Goal: Information Seeking & Learning: Learn about a topic

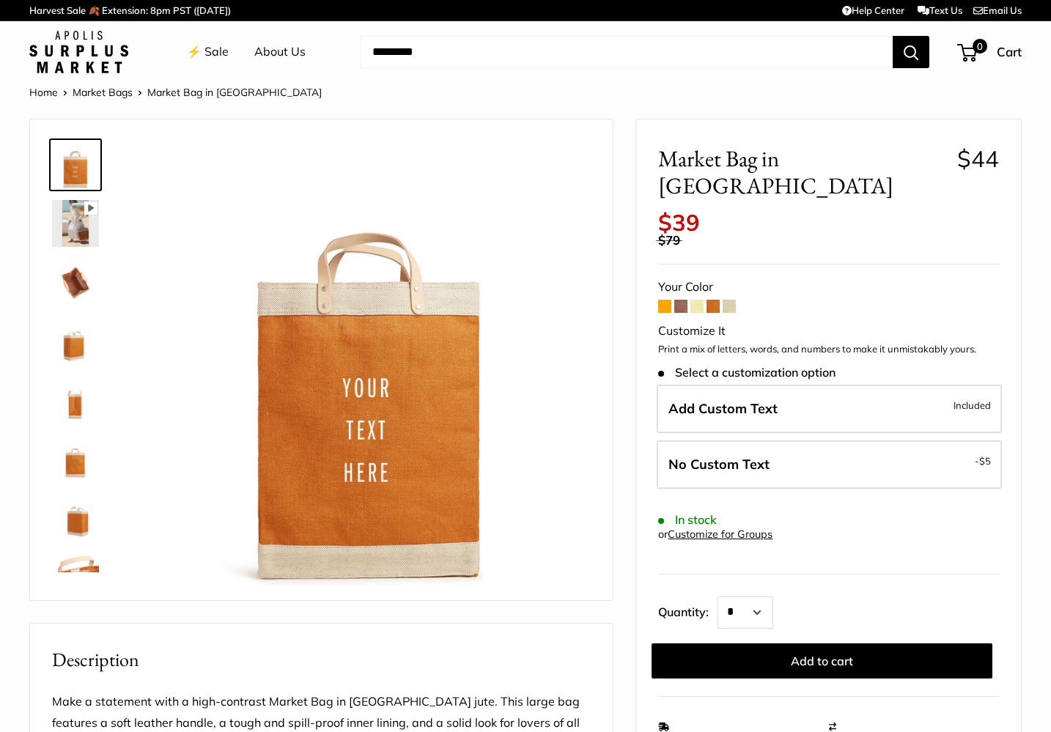
click at [75, 227] on img at bounding box center [75, 223] width 47 height 47
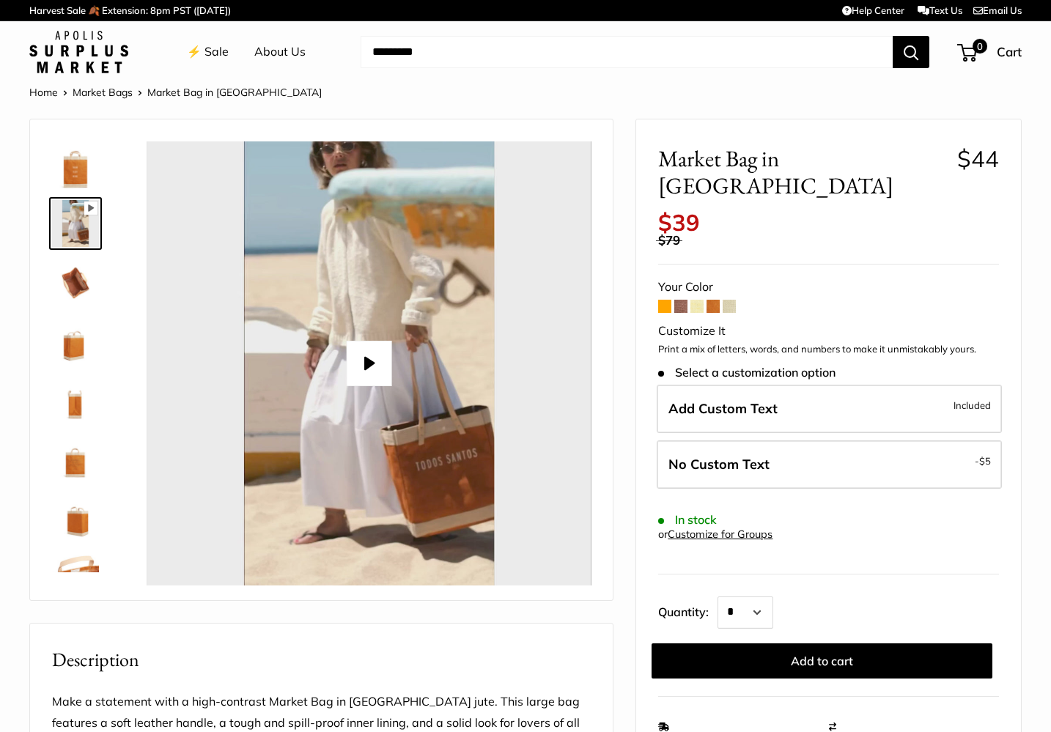
click at [78, 271] on img at bounding box center [75, 282] width 47 height 47
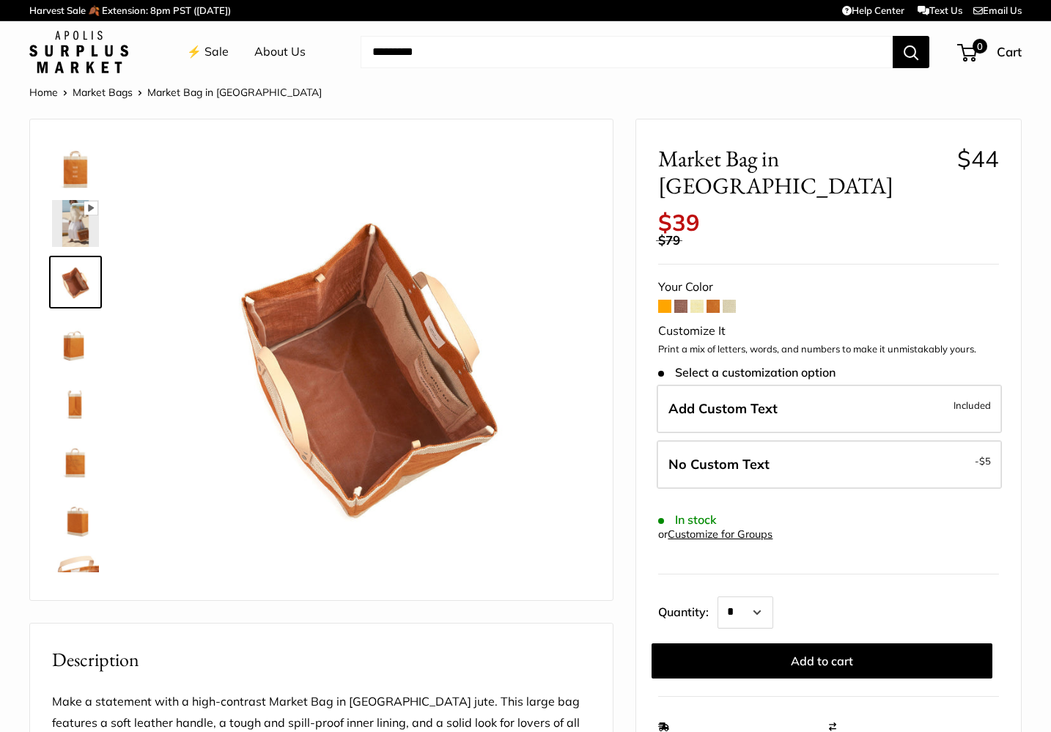
click at [69, 347] on img at bounding box center [75, 340] width 47 height 47
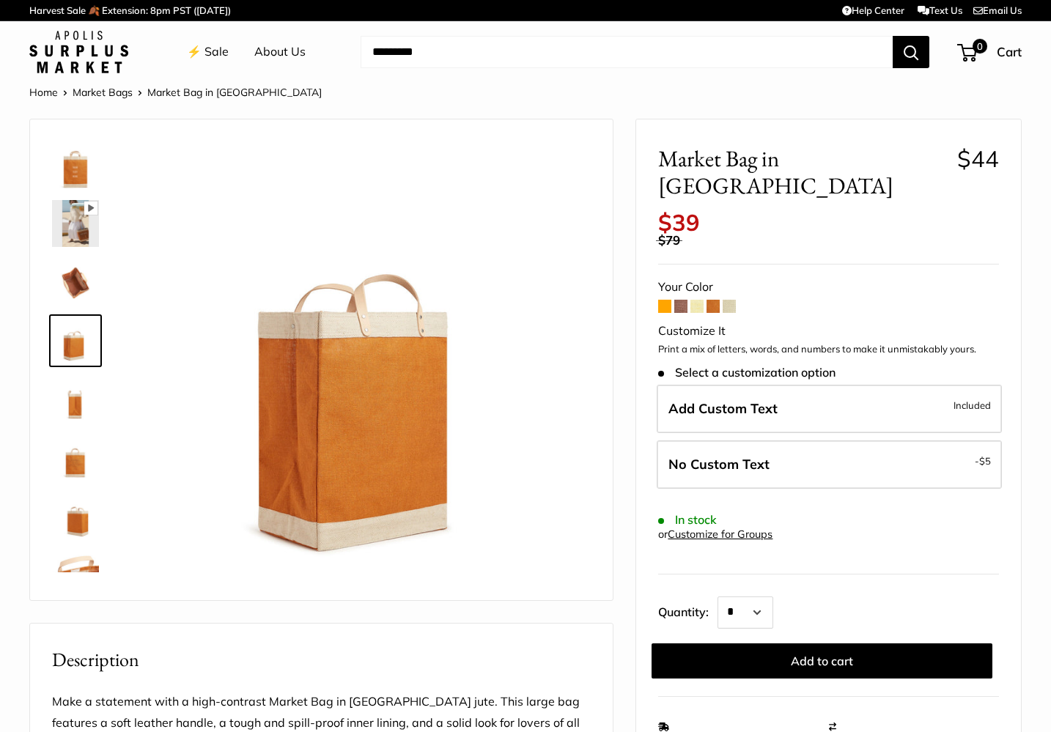
click at [76, 402] on img at bounding box center [75, 399] width 47 height 47
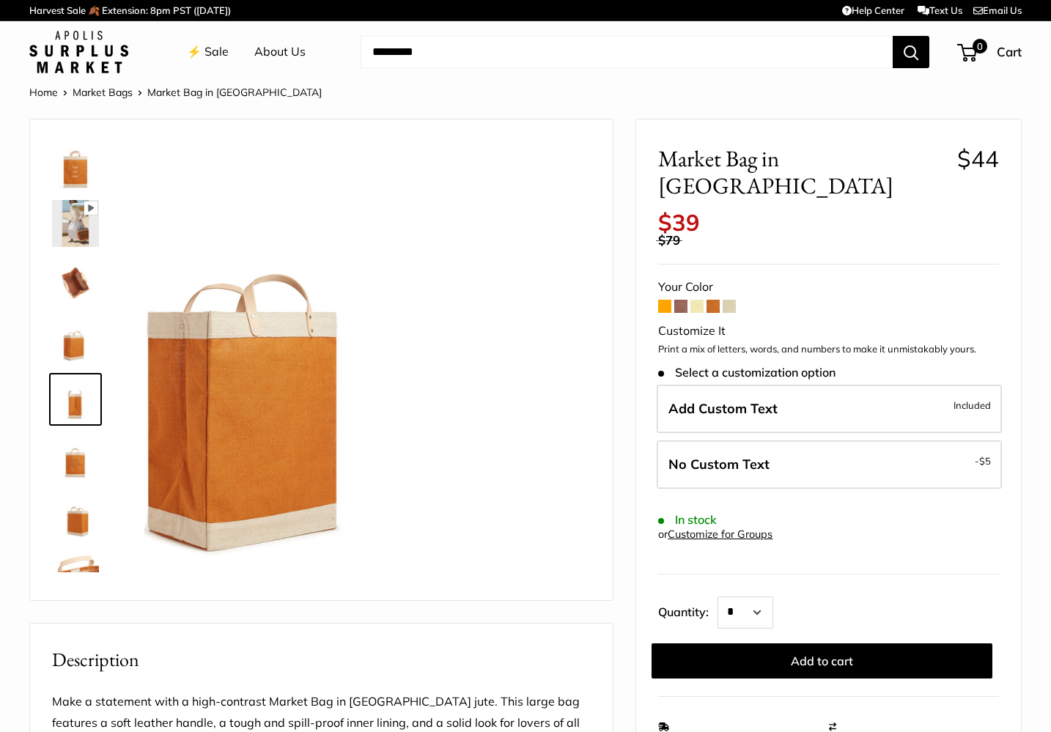
scroll to position [45, 0]
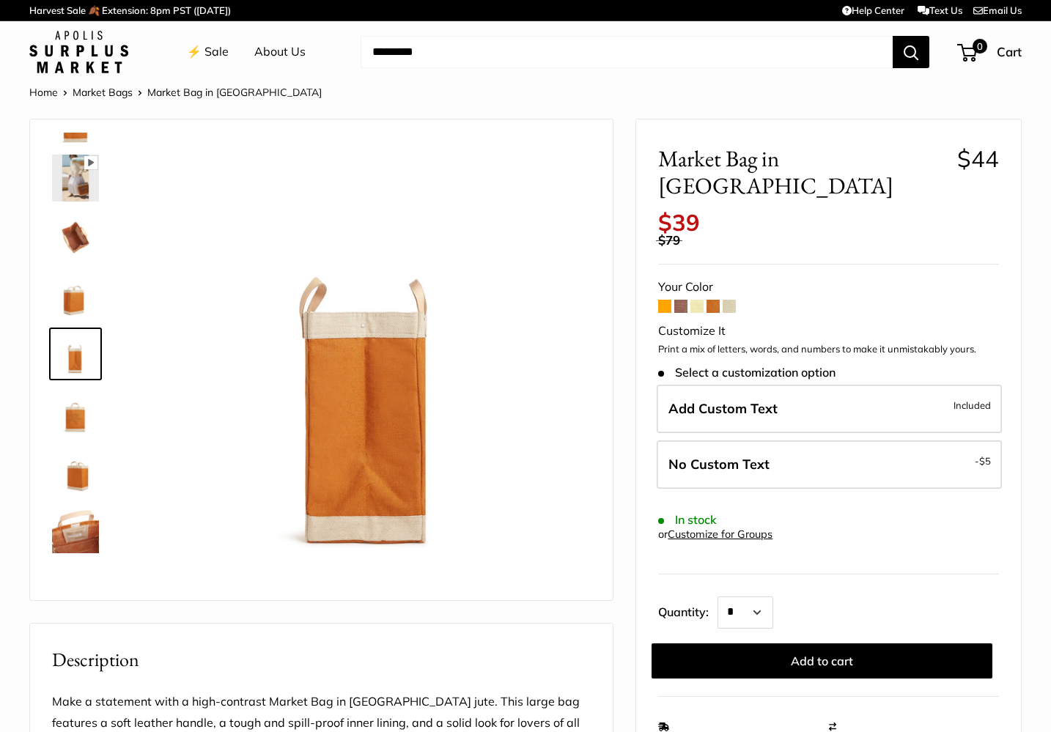
click at [74, 417] on img at bounding box center [75, 412] width 47 height 47
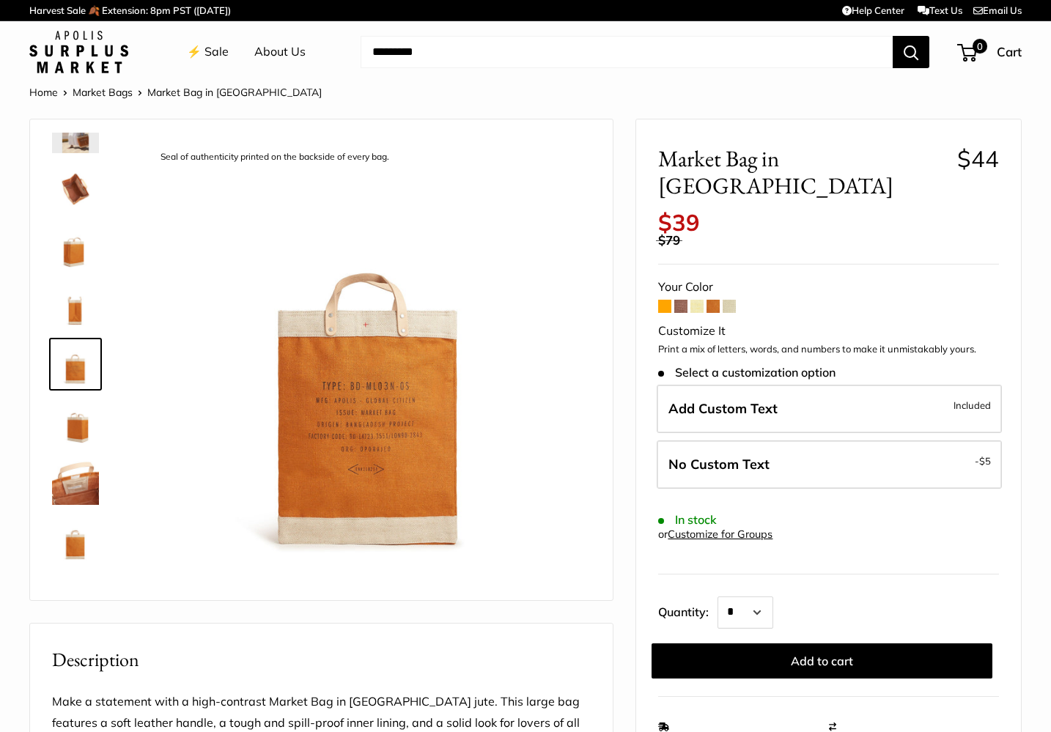
click at [682, 300] on span at bounding box center [680, 306] width 13 height 13
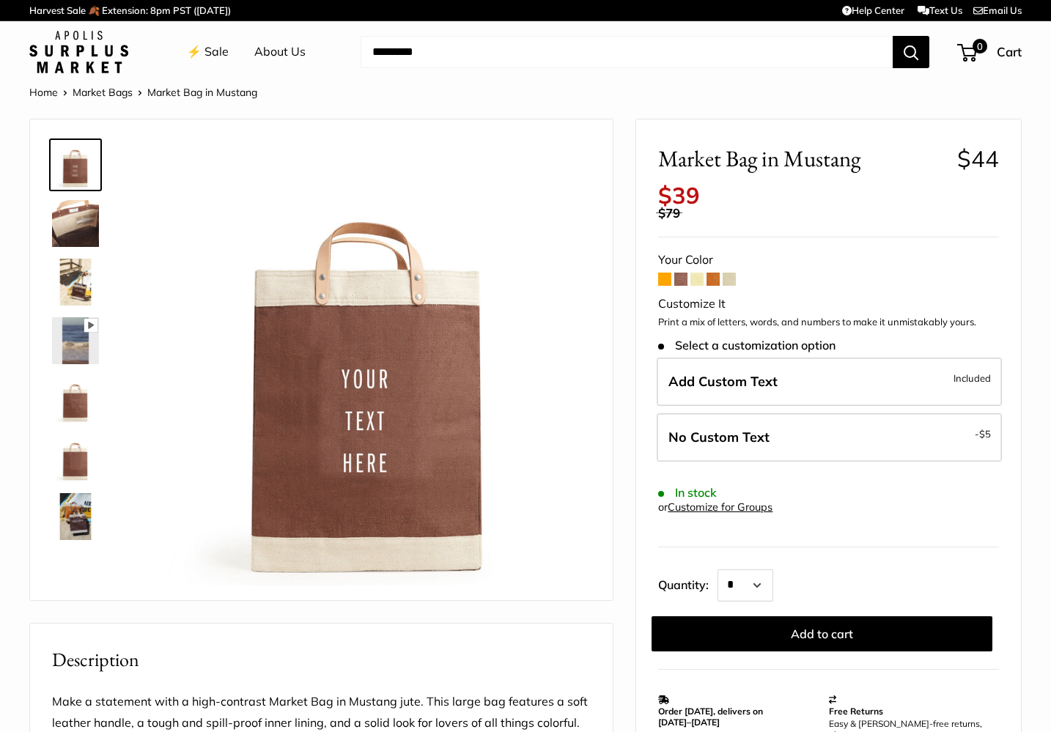
click at [81, 464] on img at bounding box center [75, 458] width 47 height 47
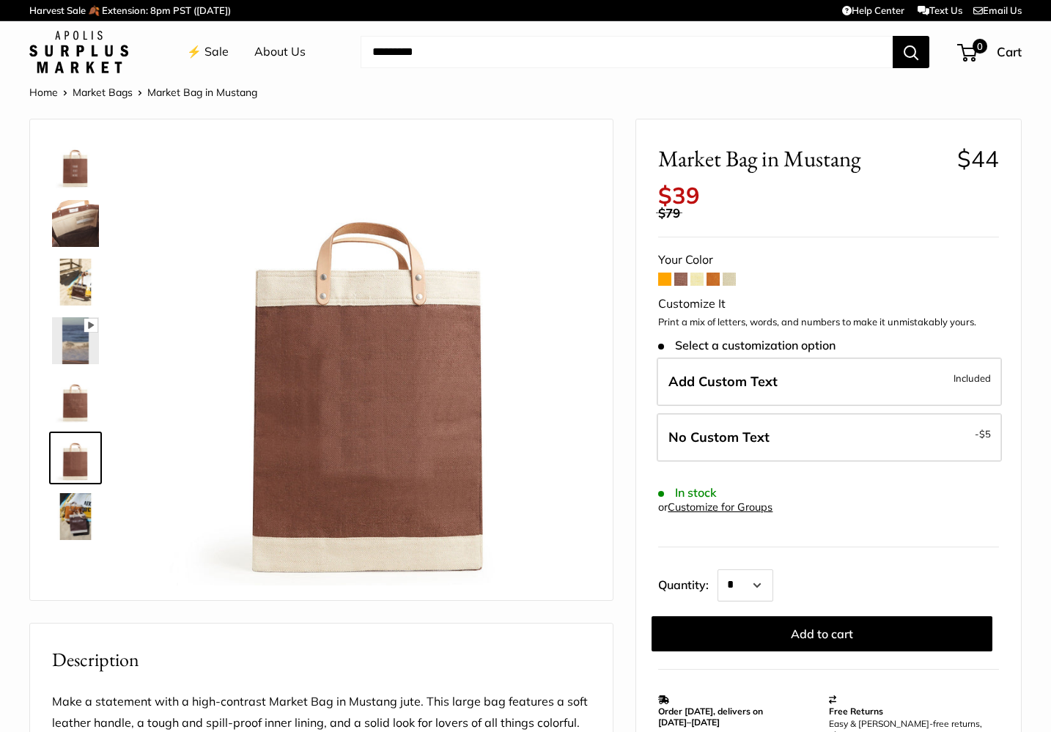
click at [84, 404] on img at bounding box center [75, 399] width 47 height 47
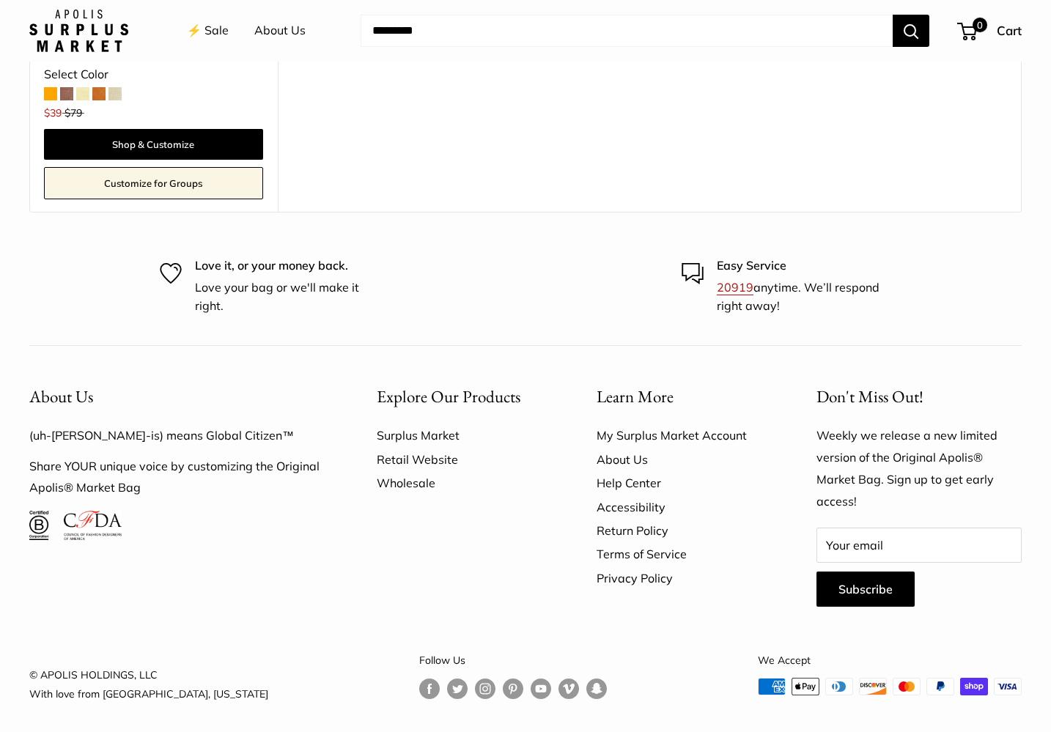
scroll to position [2195, 0]
click at [645, 452] on link "About Us" at bounding box center [681, 460] width 169 height 23
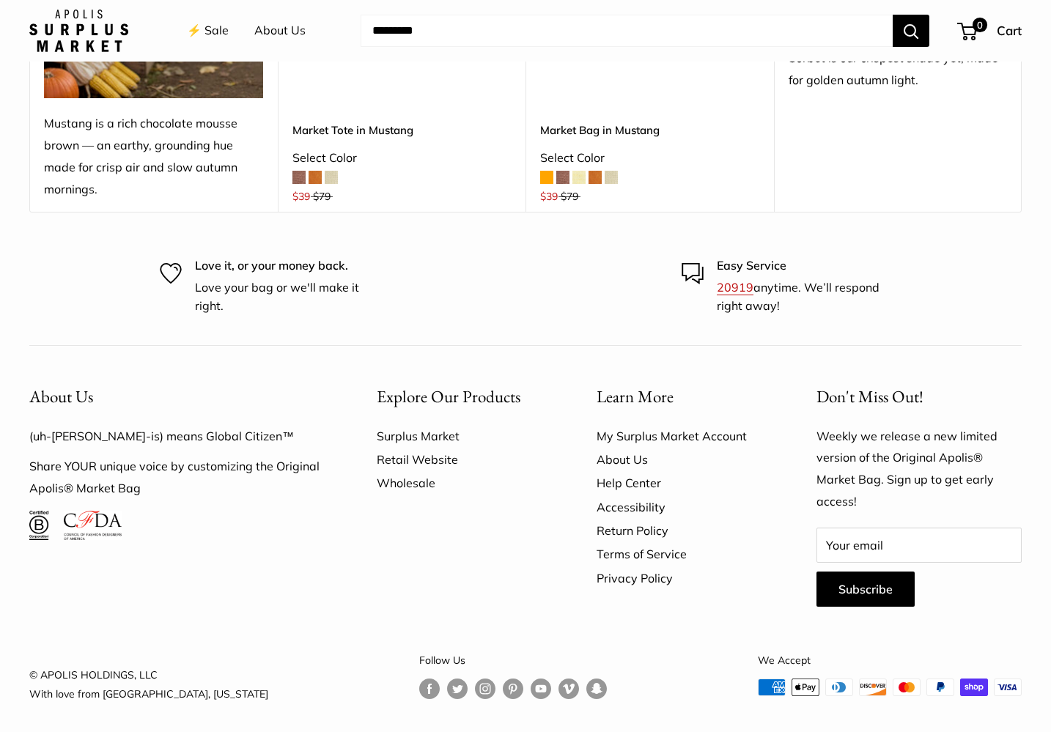
scroll to position [2998, 0]
